Goal: Navigation & Orientation: Find specific page/section

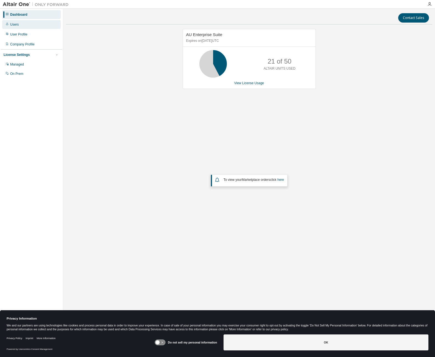
click at [18, 28] on div "Users" at bounding box center [31, 24] width 59 height 9
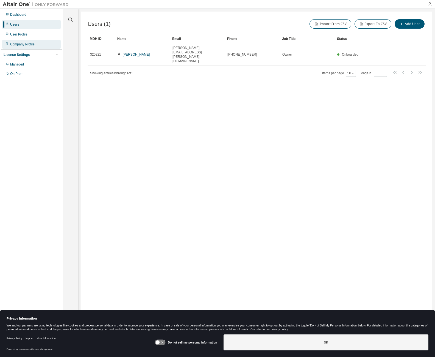
click at [19, 44] on div "Company Profile" at bounding box center [22, 44] width 24 height 4
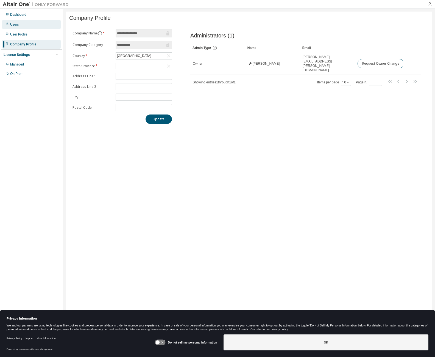
click at [18, 24] on div "Users" at bounding box center [31, 24] width 59 height 9
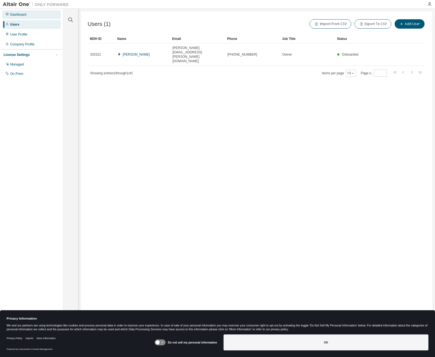
click at [20, 16] on div "Dashboard" at bounding box center [18, 14] width 16 height 4
